Goal: Transaction & Acquisition: Purchase product/service

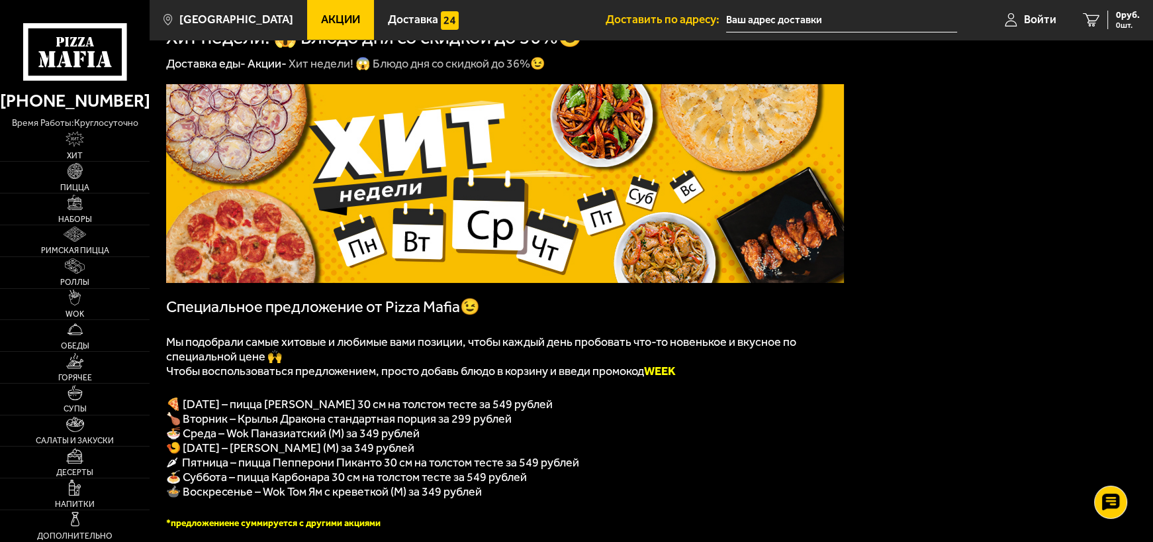
scroll to position [66, 0]
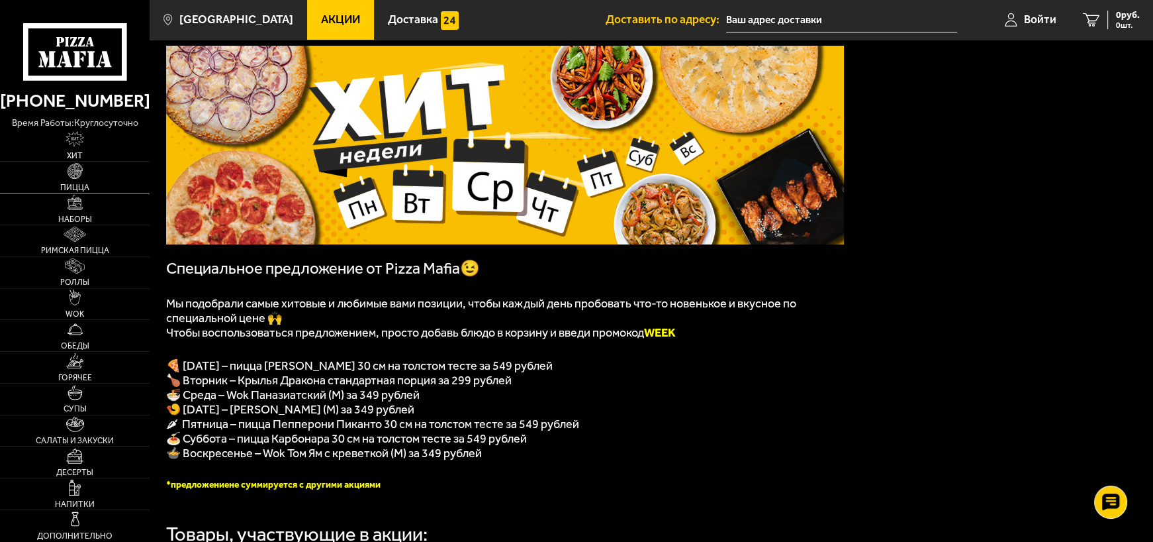
click at [80, 166] on img at bounding box center [75, 170] width 15 height 15
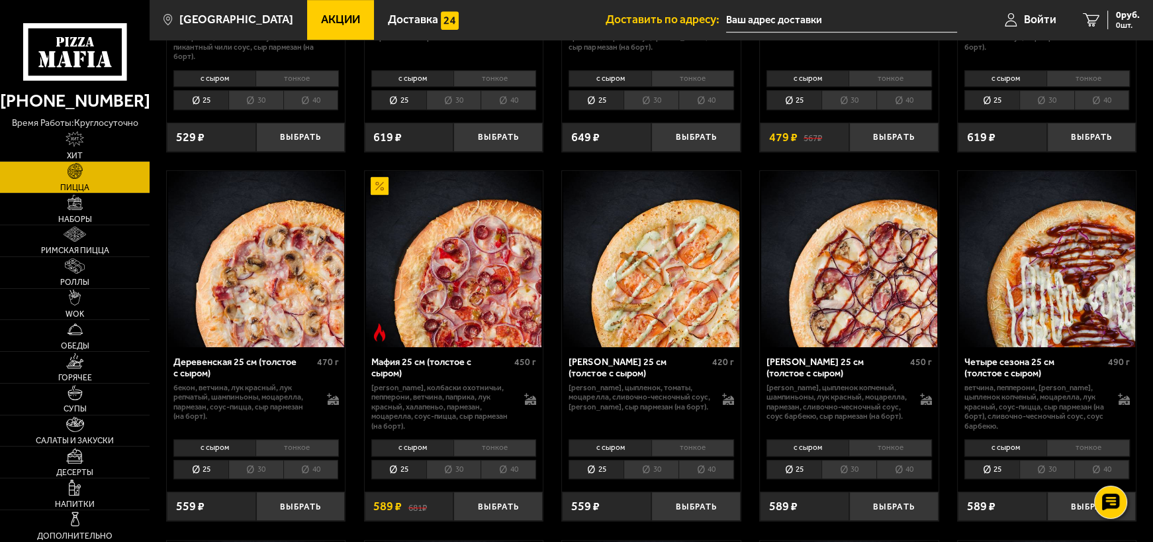
scroll to position [1059, 0]
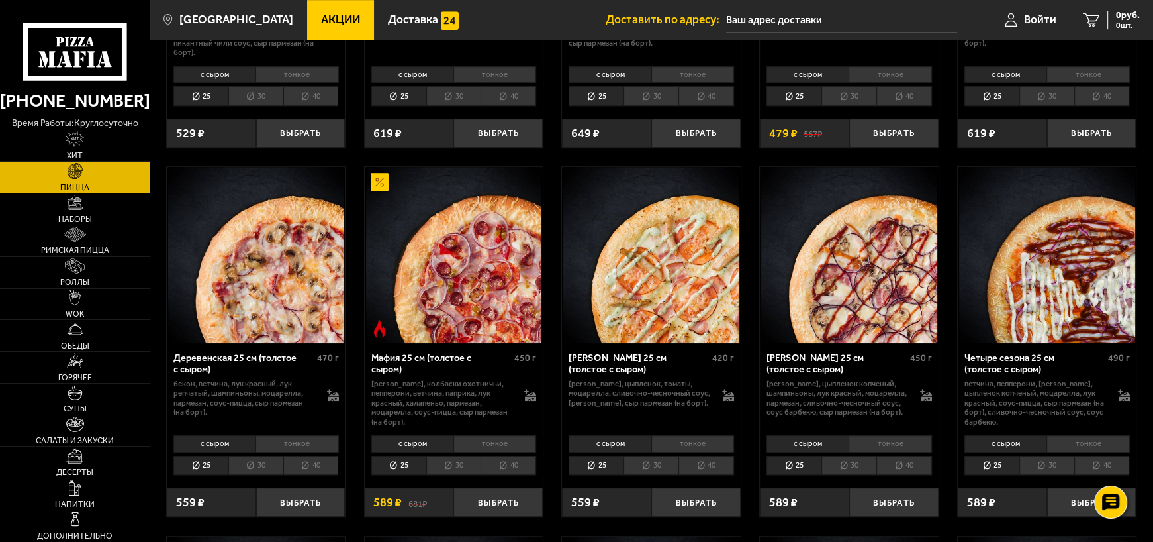
click at [273, 278] on img at bounding box center [256, 255] width 176 height 176
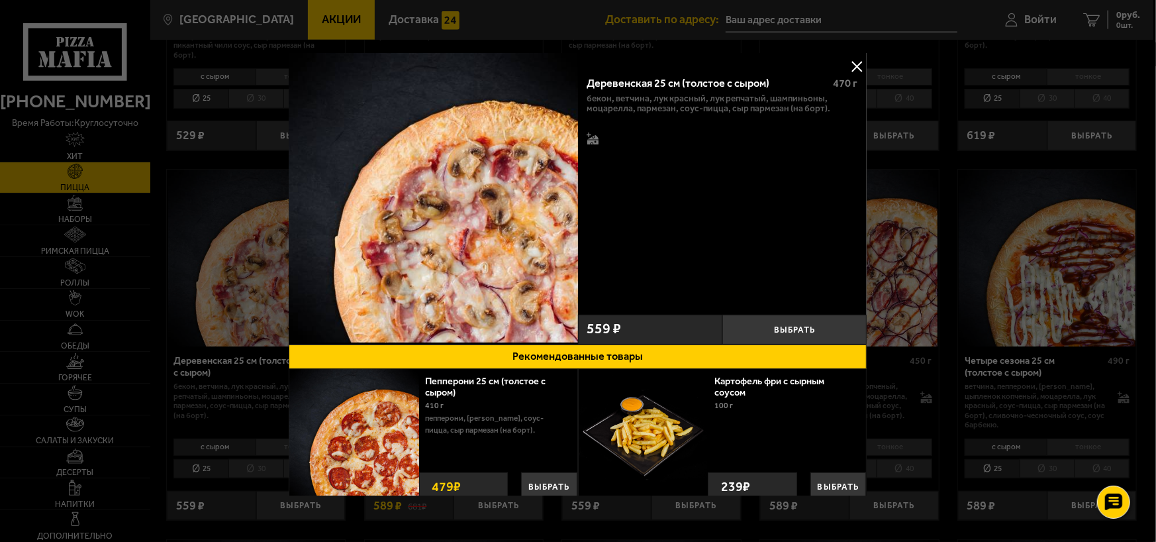
click at [856, 65] on button at bounding box center [857, 66] width 20 height 20
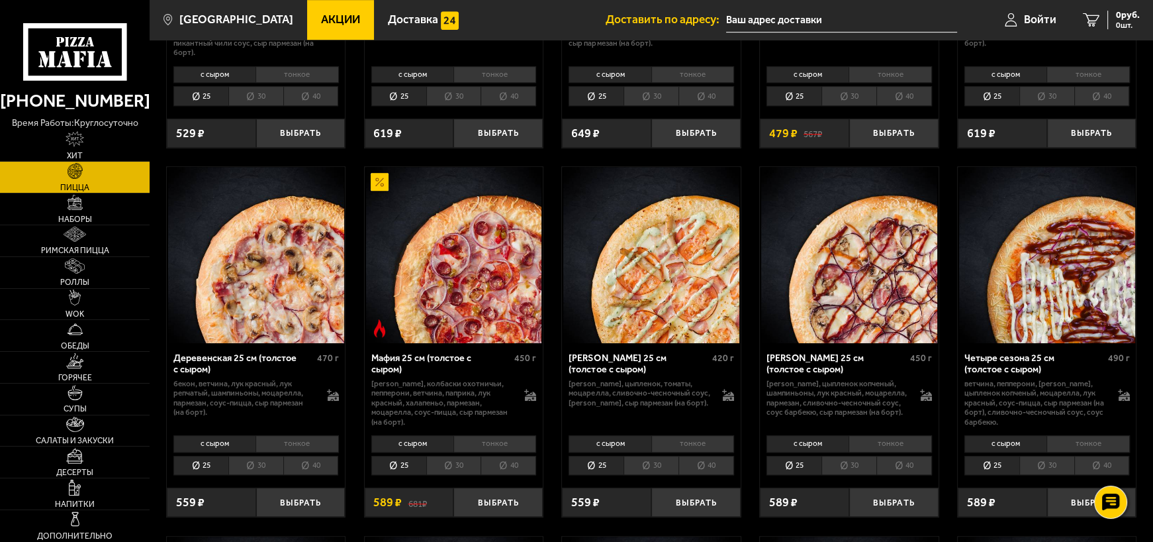
click at [261, 463] on li "30" at bounding box center [255, 465] width 55 height 20
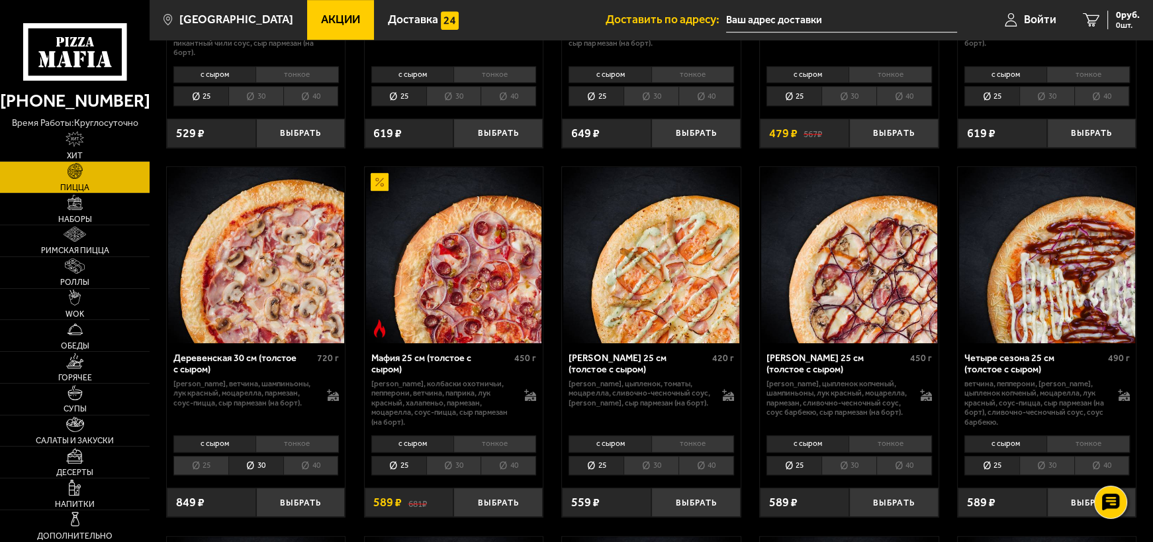
click at [321, 467] on li "40" at bounding box center [311, 465] width 56 height 20
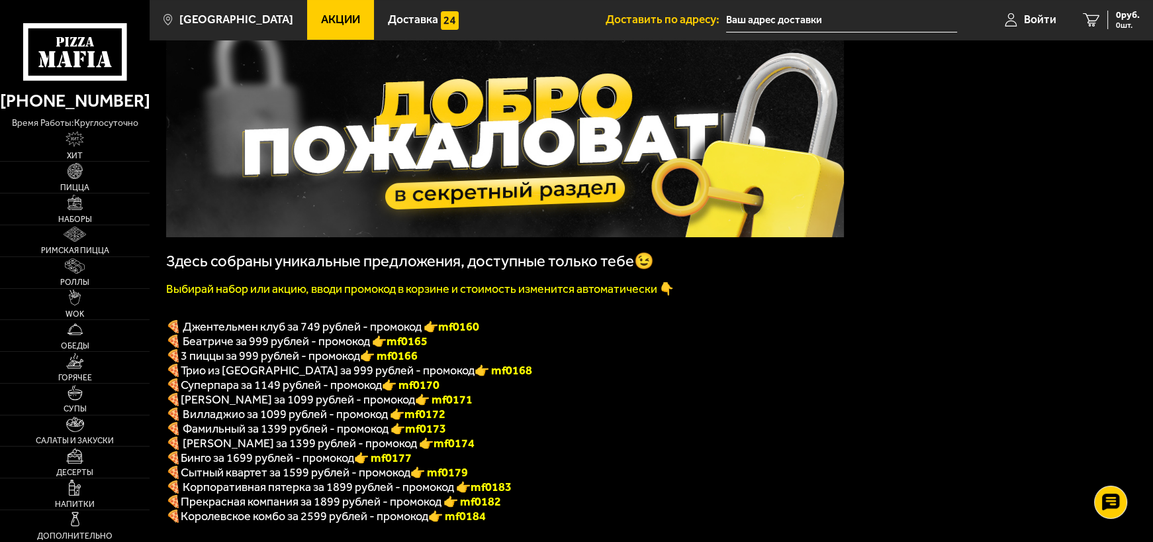
scroll to position [66, 0]
